Goal: Information Seeking & Learning: Learn about a topic

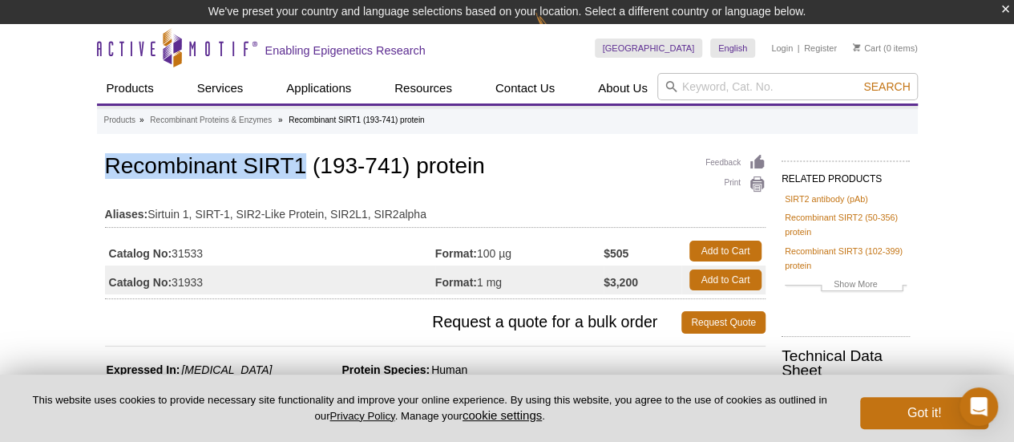
drag, startPoint x: 94, startPoint y: 159, endPoint x: 301, endPoint y: 153, distance: 207.7
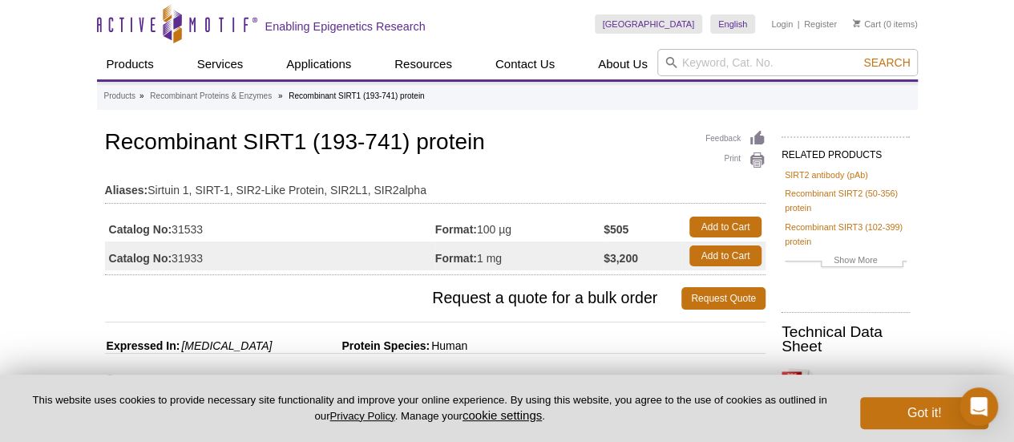
click at [507, 234] on td "Format: 100 µg" at bounding box center [519, 226] width 168 height 29
drag, startPoint x: 516, startPoint y: 229, endPoint x: 480, endPoint y: 226, distance: 36.2
click at [480, 226] on td "Format: 100 µg" at bounding box center [519, 226] width 168 height 29
copy td "100 µg"
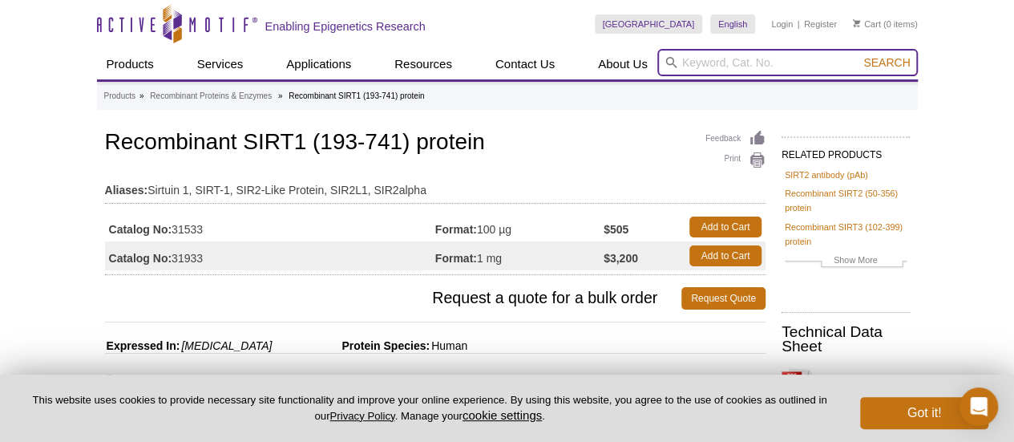
click at [709, 69] on input "search" at bounding box center [787, 62] width 261 height 27
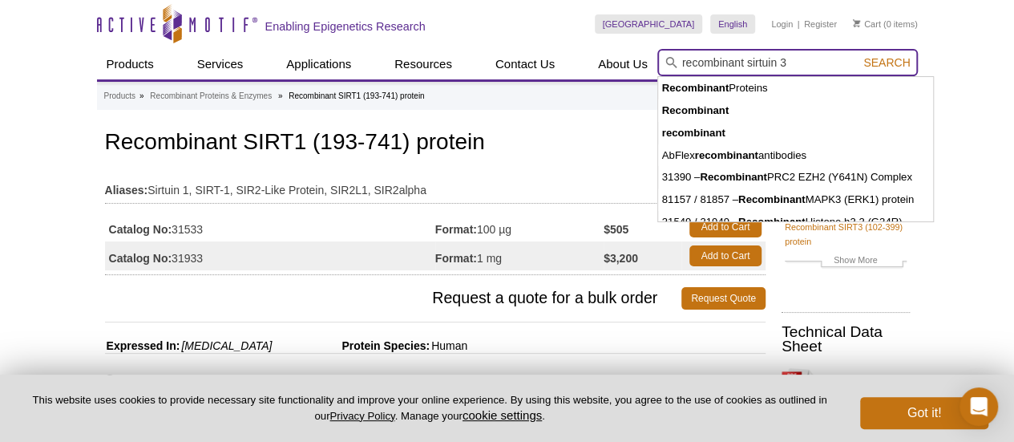
type input "recombinant sirtuin 3"
click at [859, 55] on button "Search" at bounding box center [887, 62] width 56 height 14
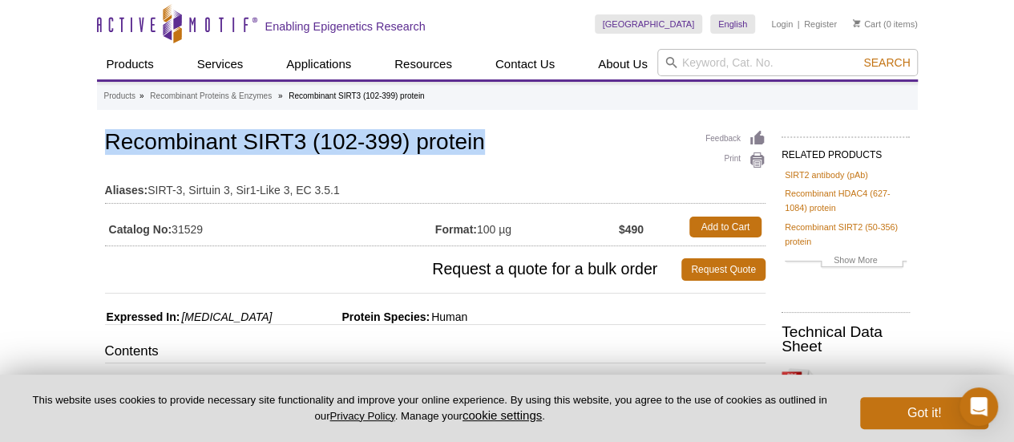
drag, startPoint x: 98, startPoint y: 142, endPoint x: 501, endPoint y: 139, distance: 403.3
copy h1 "Recombinant SIRT3 (102-399) protein"
drag, startPoint x: 202, startPoint y: 143, endPoint x: 214, endPoint y: 144, distance: 12.1
click at [202, 143] on h1 "Recombinant SIRT3 (102-399) protein" at bounding box center [435, 143] width 661 height 27
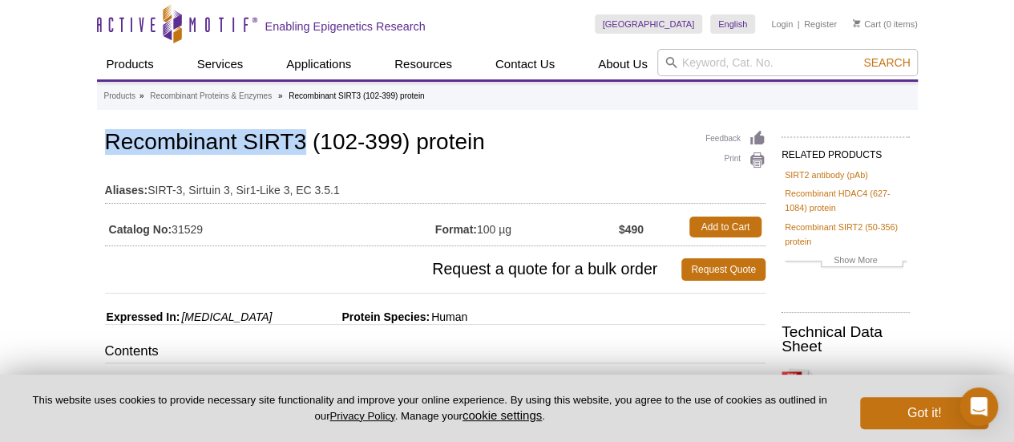
drag, startPoint x: 305, startPoint y: 143, endPoint x: 91, endPoint y: 144, distance: 213.3
copy h1 "Recombinant SIRT3"
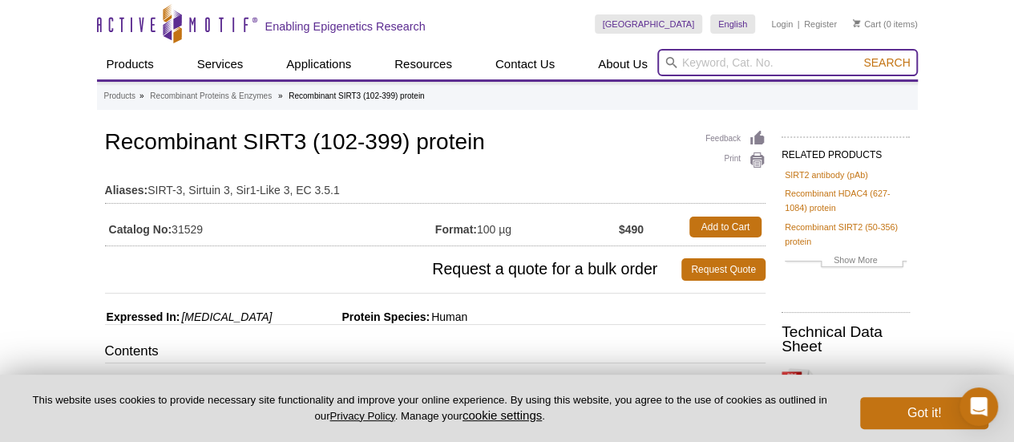
click at [747, 51] on input "search" at bounding box center [787, 62] width 261 height 27
paste input "Recombinant SIRT3"
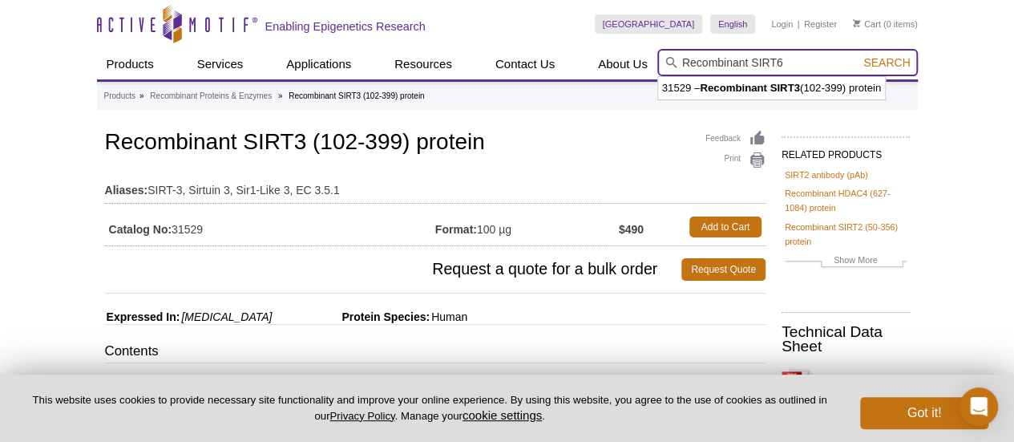
type input "Recombinant SIRT6"
click at [859, 55] on button "Search" at bounding box center [887, 62] width 56 height 14
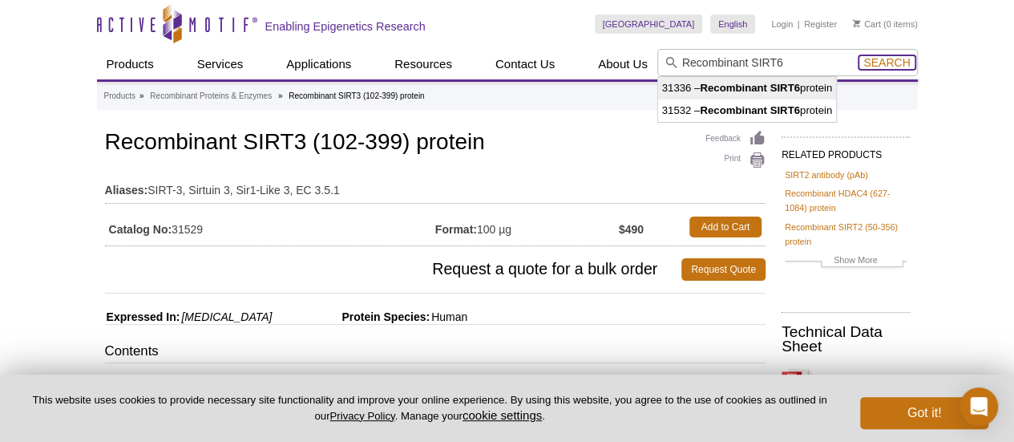
click at [909, 62] on span "Search" at bounding box center [887, 62] width 47 height 13
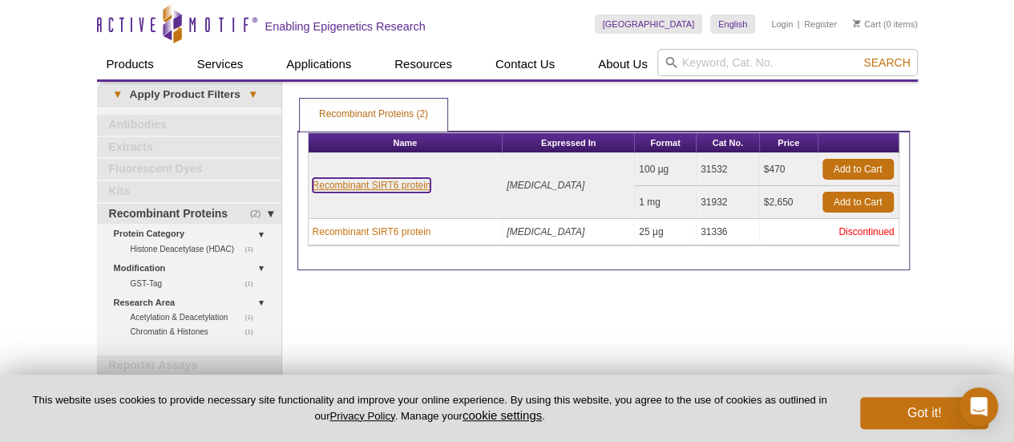
click at [355, 183] on link "Recombinant SIRT6 protein" at bounding box center [372, 185] width 119 height 14
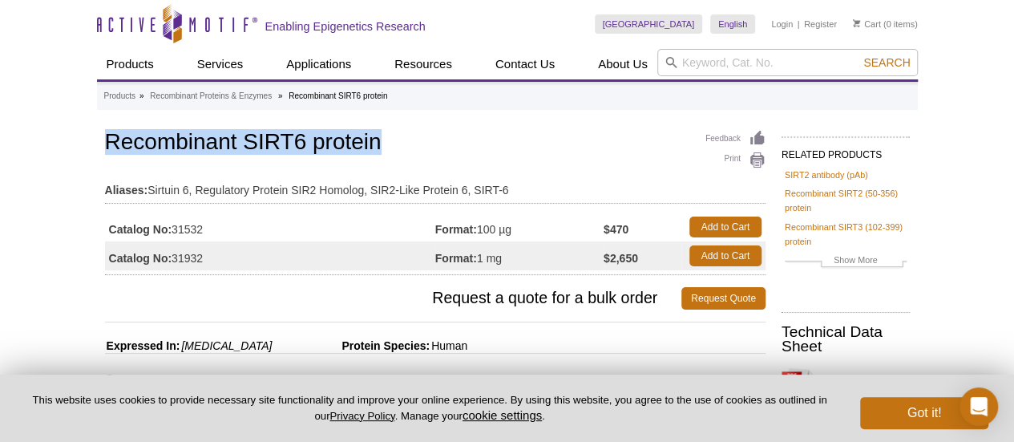
drag, startPoint x: 97, startPoint y: 137, endPoint x: 443, endPoint y: 150, distance: 346.6
copy h1 "Recombinant SIRT6 protein"
drag, startPoint x: 480, startPoint y: 232, endPoint x: 526, endPoint y: 231, distance: 45.7
click at [526, 231] on td "Format: 100 µg" at bounding box center [519, 226] width 168 height 29
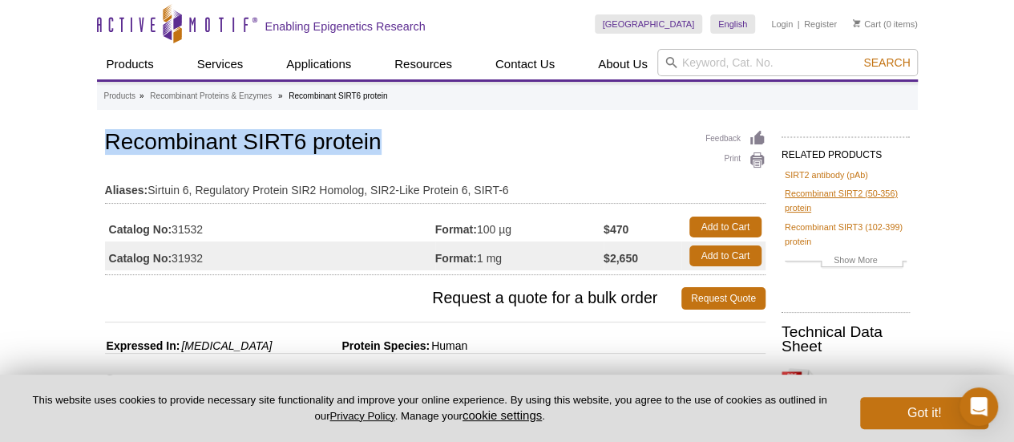
copy td "100 µg"
